Goal: Task Accomplishment & Management: Complete application form

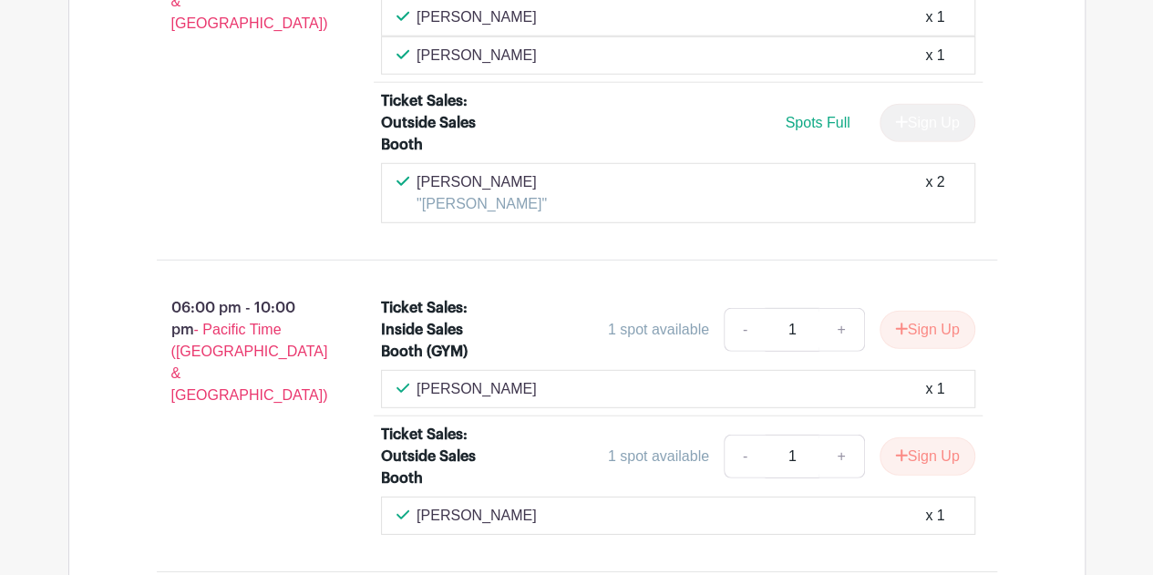
scroll to position [9376, 0]
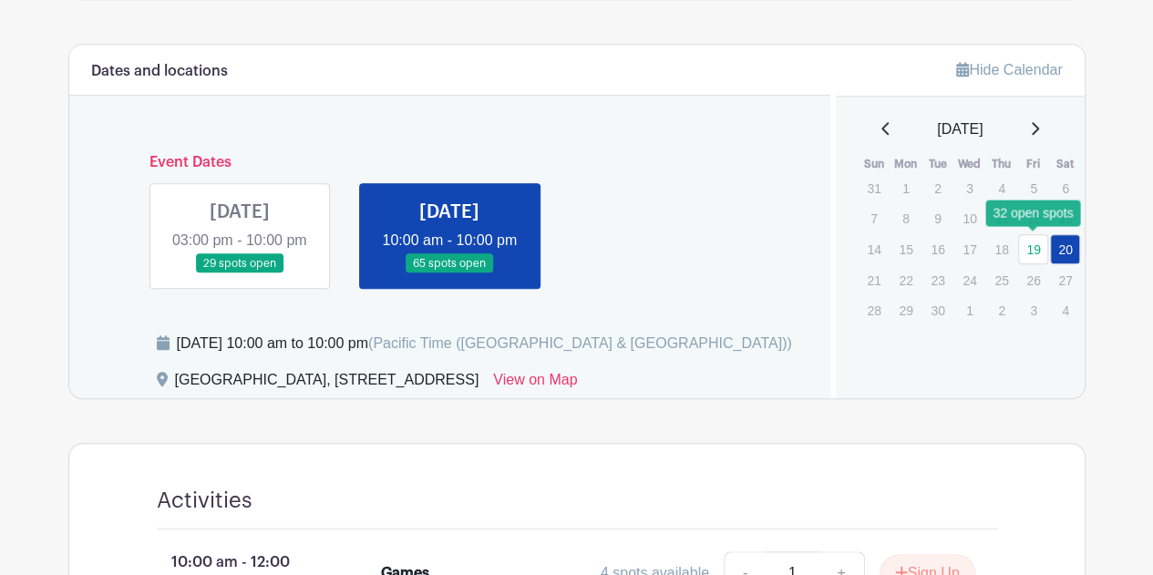
click at [1035, 248] on link "19" at bounding box center [1033, 249] width 30 height 30
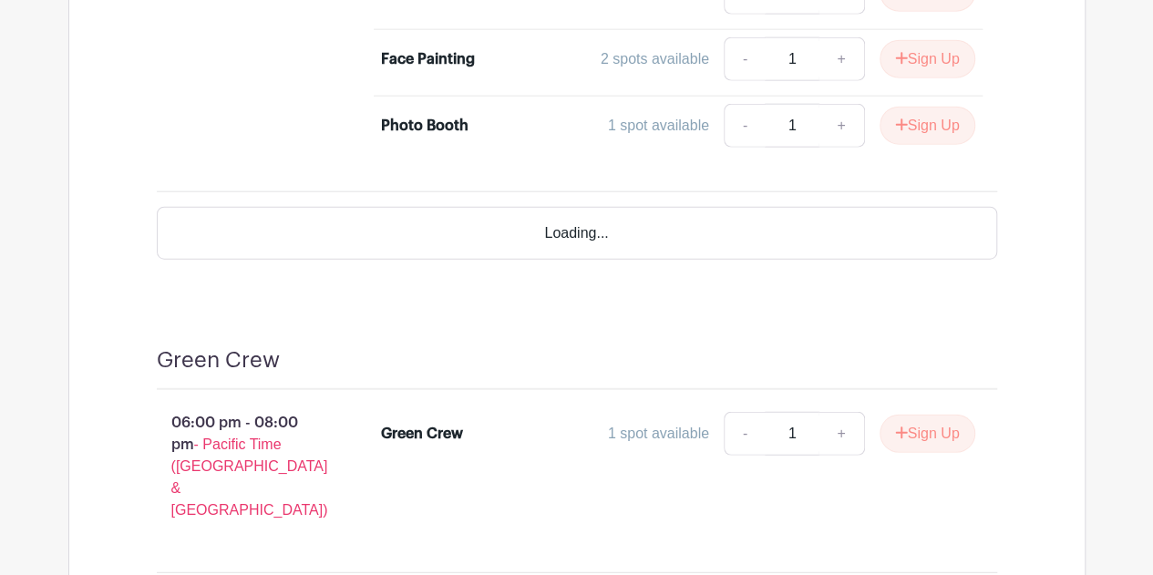
scroll to position [2133, 0]
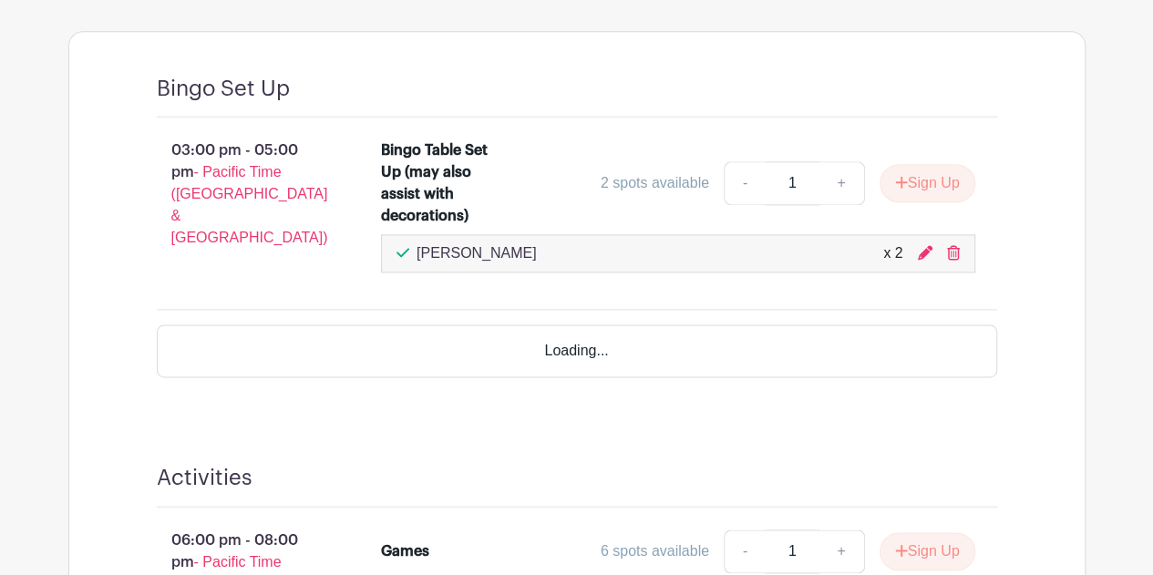
scroll to position [1094, 0]
